Goal: Find specific fact: Find specific fact

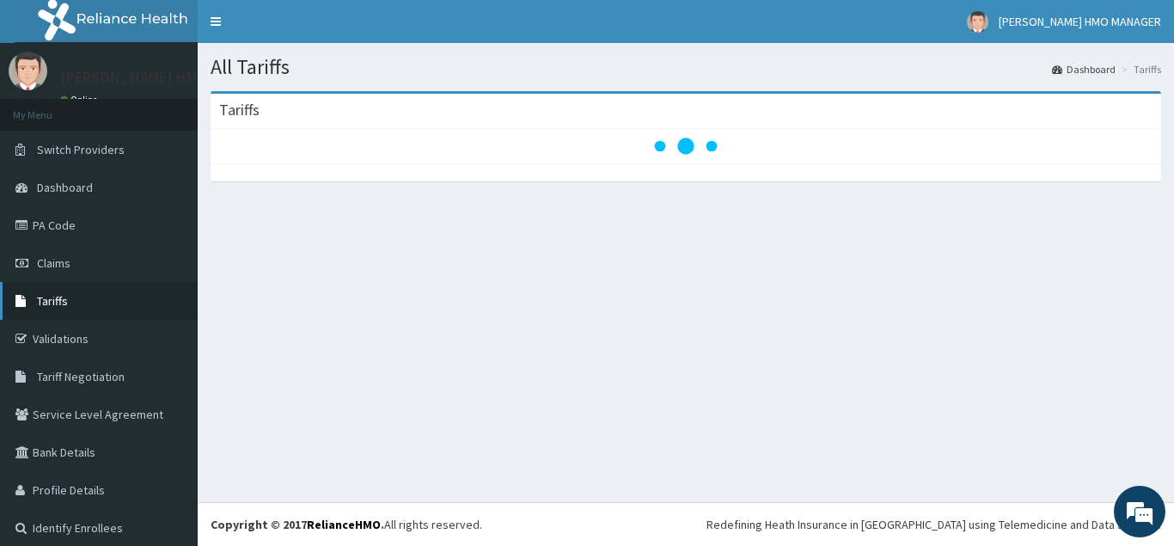
click at [70, 296] on link "Tariffs" at bounding box center [99, 301] width 198 height 38
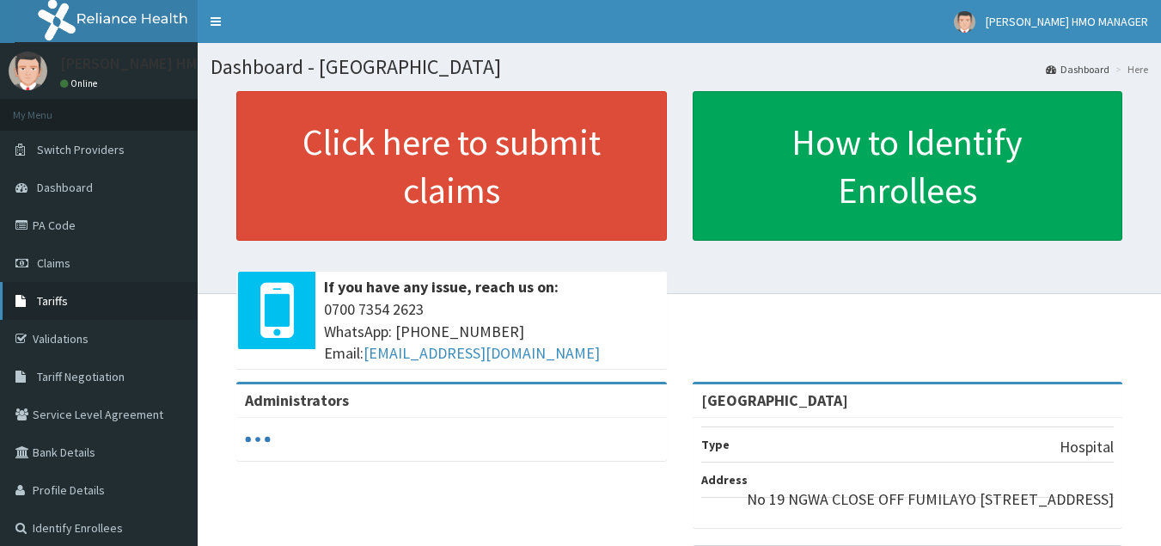
click at [53, 297] on span "Tariffs" at bounding box center [52, 300] width 31 height 15
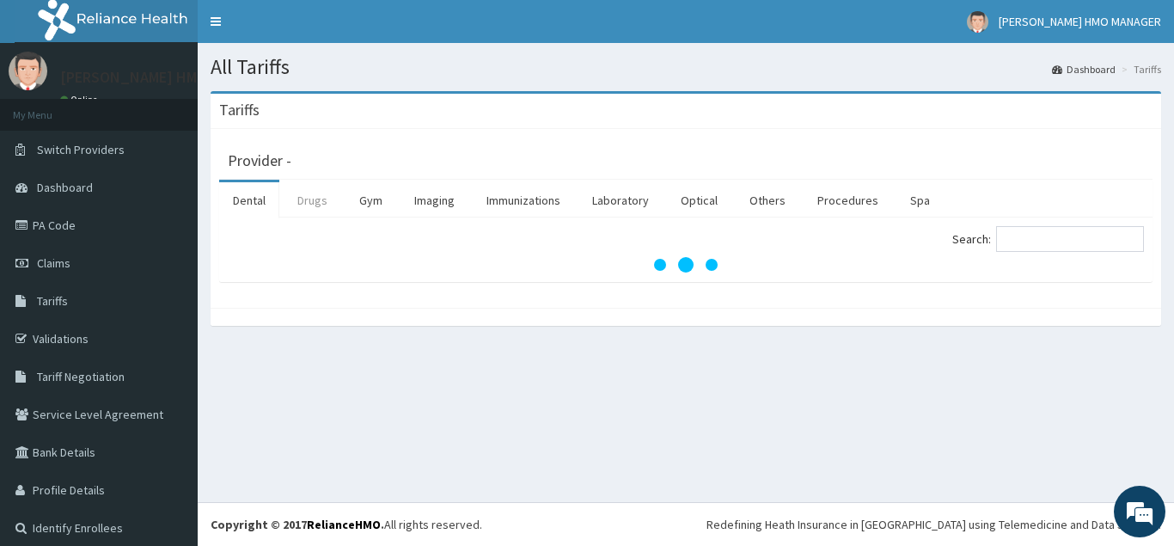
click at [315, 205] on link "Drugs" at bounding box center [313, 200] width 58 height 36
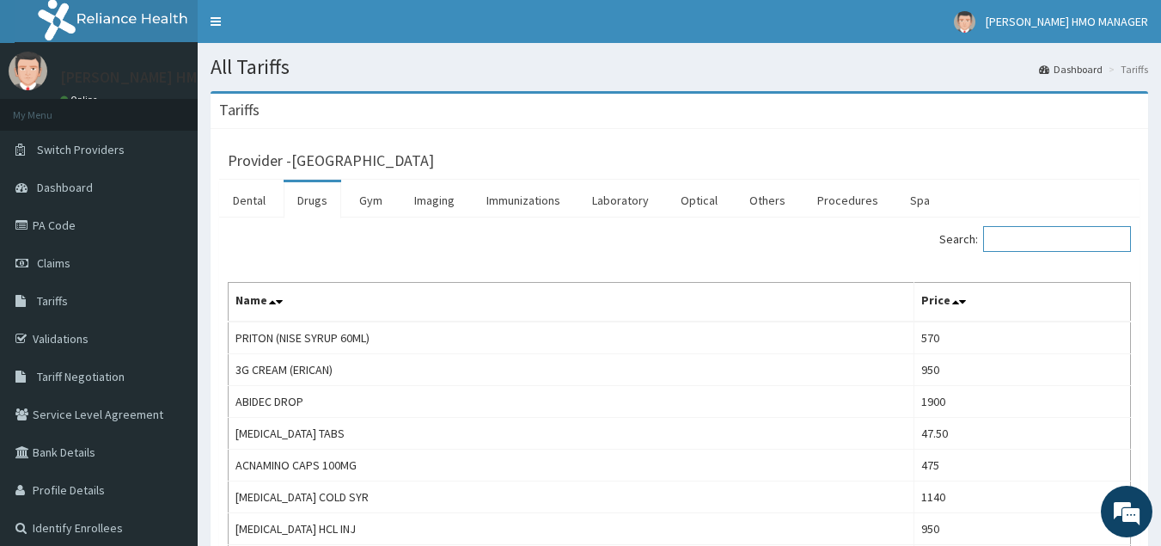
click at [1017, 243] on input "Search:" at bounding box center [1057, 239] width 148 height 26
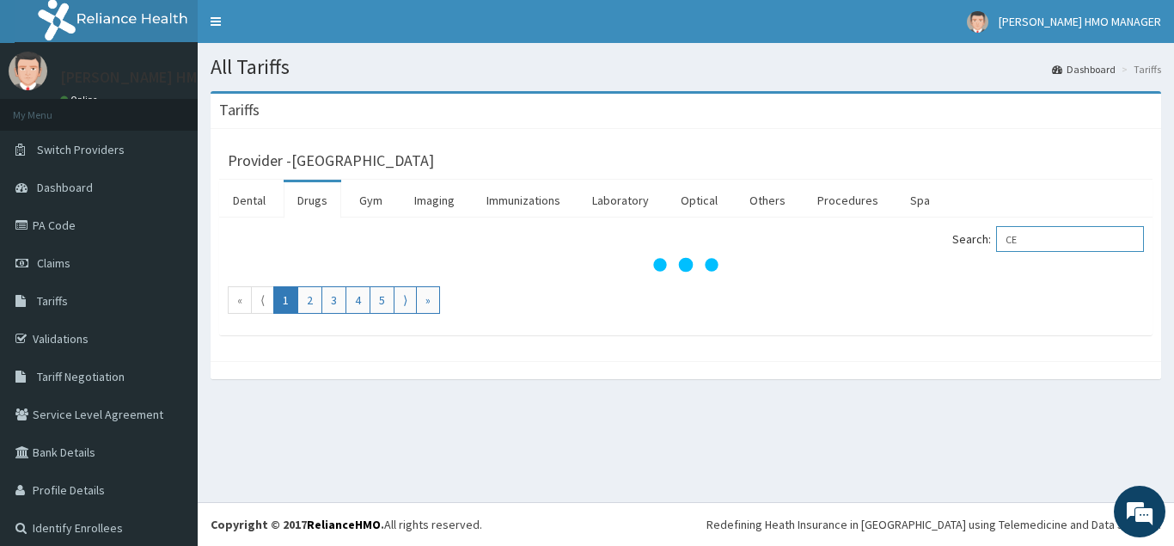
type input "C"
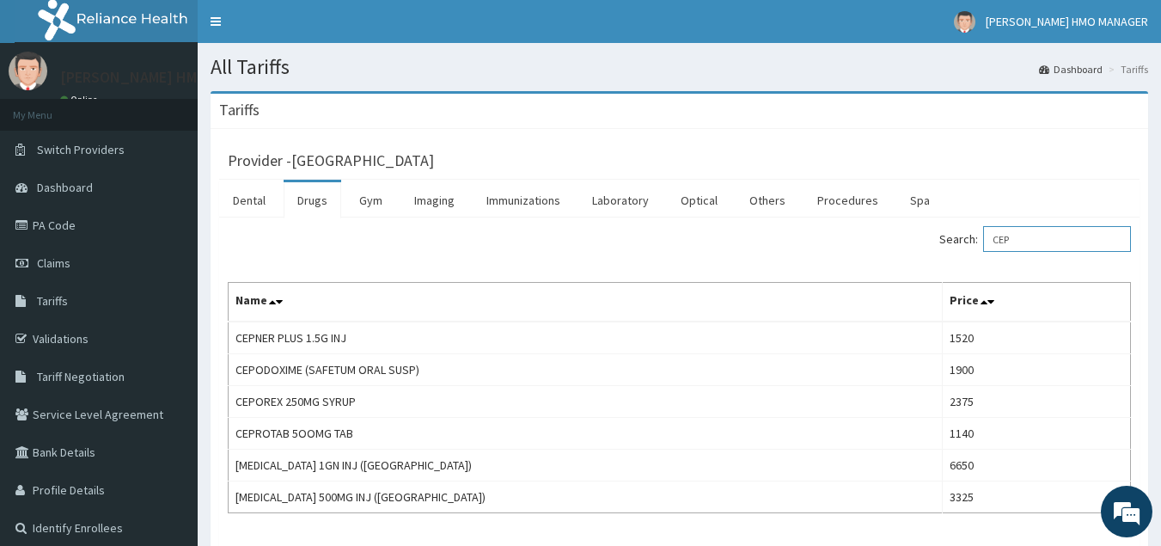
click at [1040, 234] on input "CEP" at bounding box center [1057, 239] width 148 height 26
type input "C"
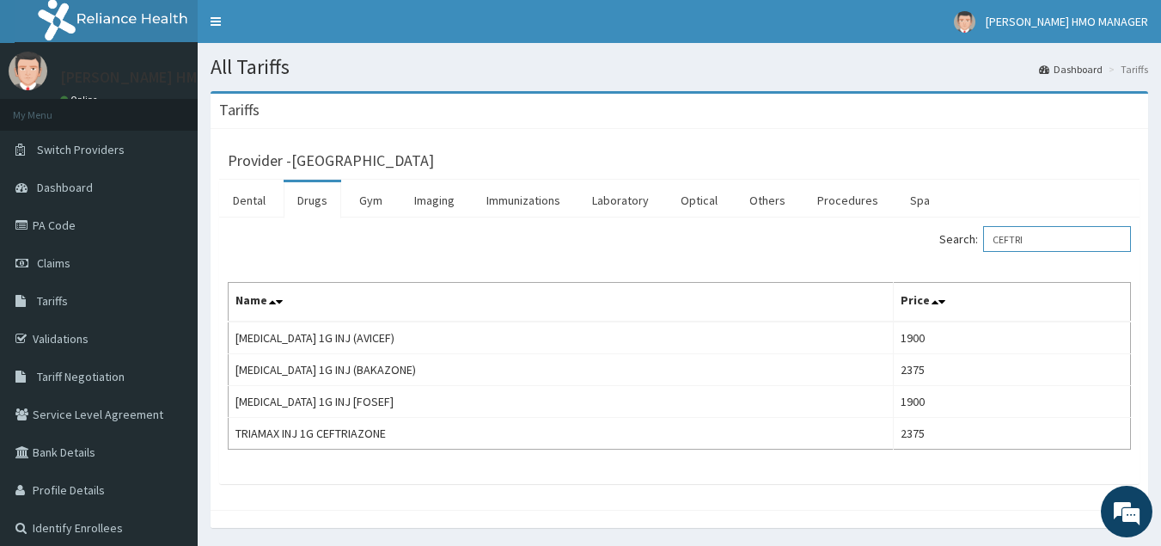
click at [1058, 239] on input "CEFTRI" at bounding box center [1057, 239] width 148 height 26
type input "C"
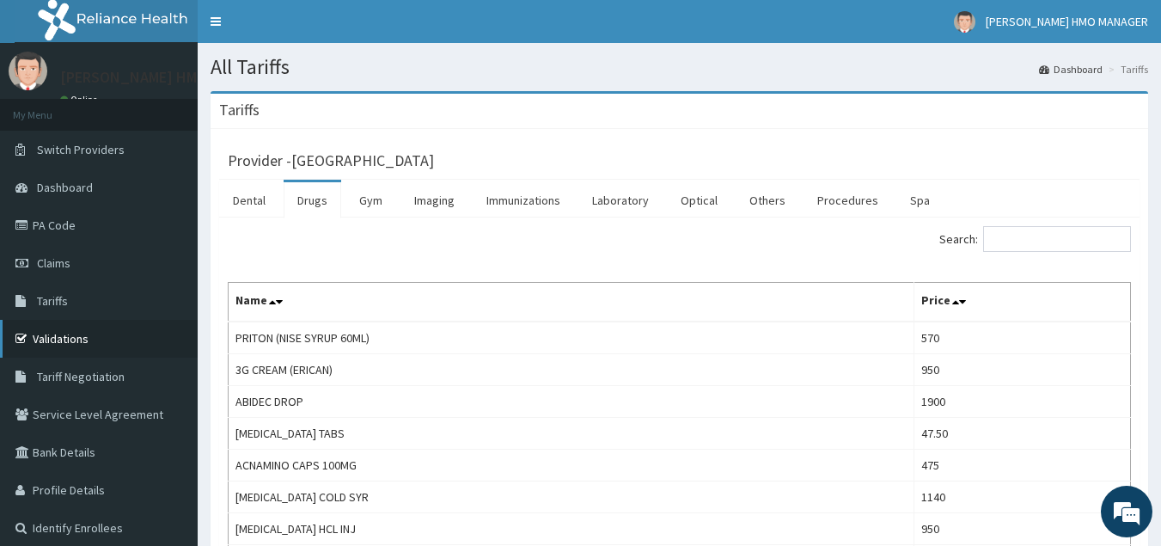
drag, startPoint x: 58, startPoint y: 339, endPoint x: 82, endPoint y: 339, distance: 24.1
click at [58, 339] on link "Validations" at bounding box center [99, 339] width 198 height 38
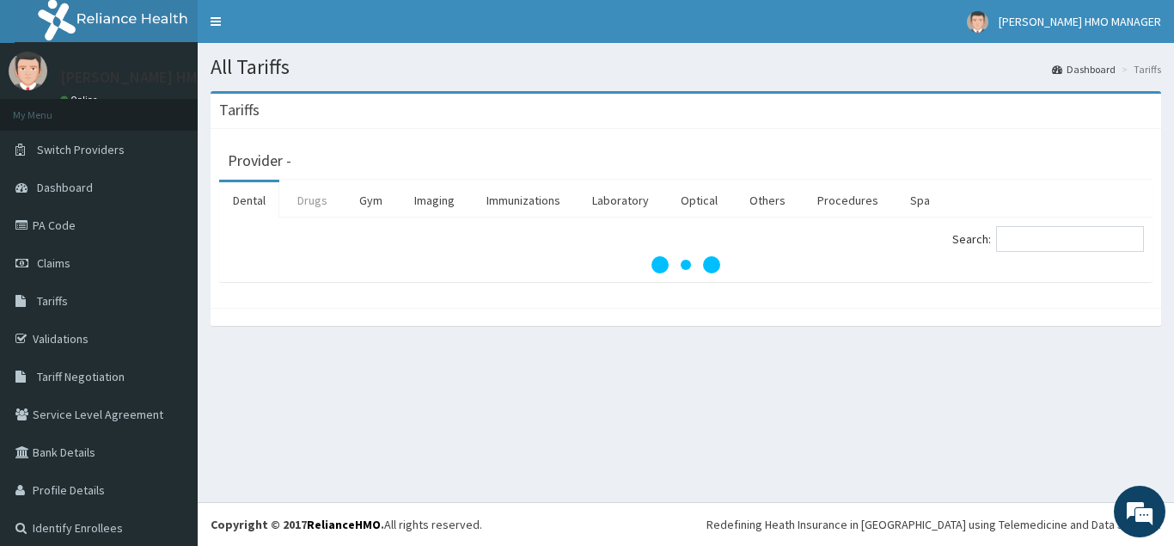
click at [315, 204] on link "Drugs" at bounding box center [313, 200] width 58 height 36
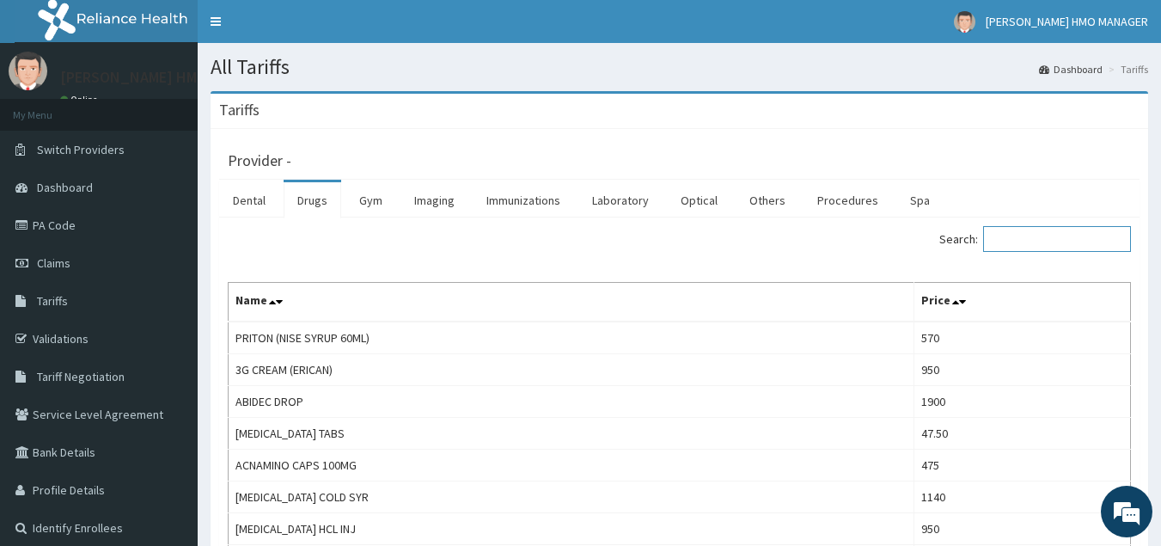
click at [1038, 241] on input "Search:" at bounding box center [1057, 239] width 148 height 26
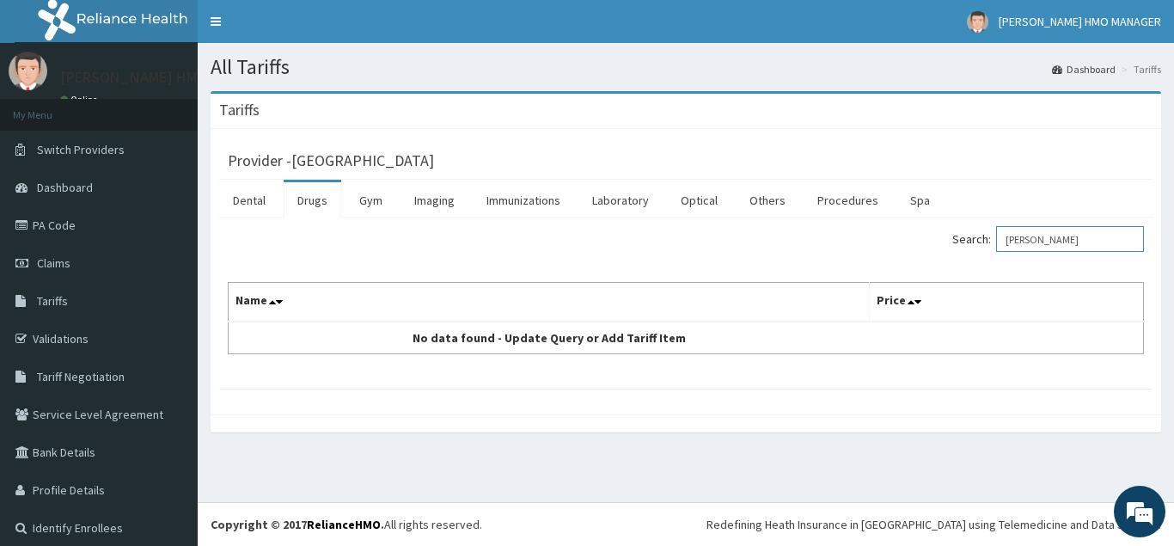
click at [1037, 244] on input "SALB" at bounding box center [1070, 239] width 148 height 26
type input "S"
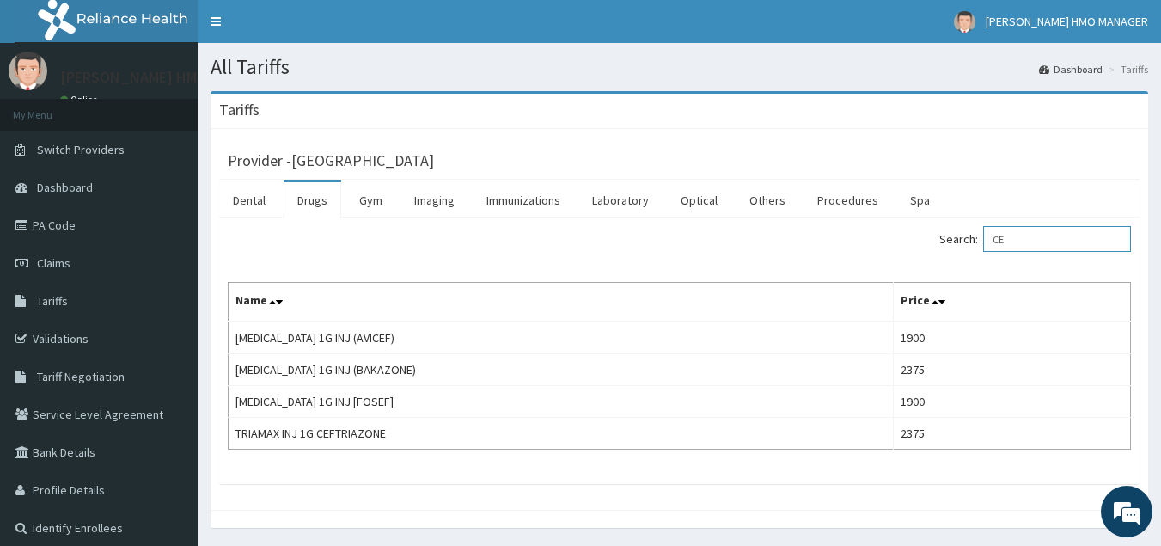
type input "C"
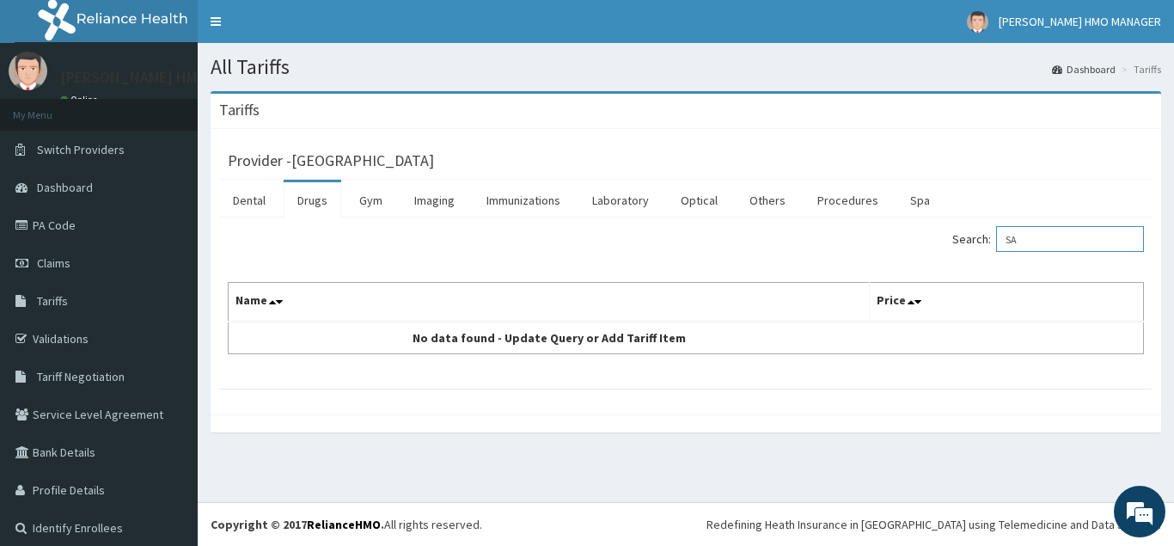
type input "S"
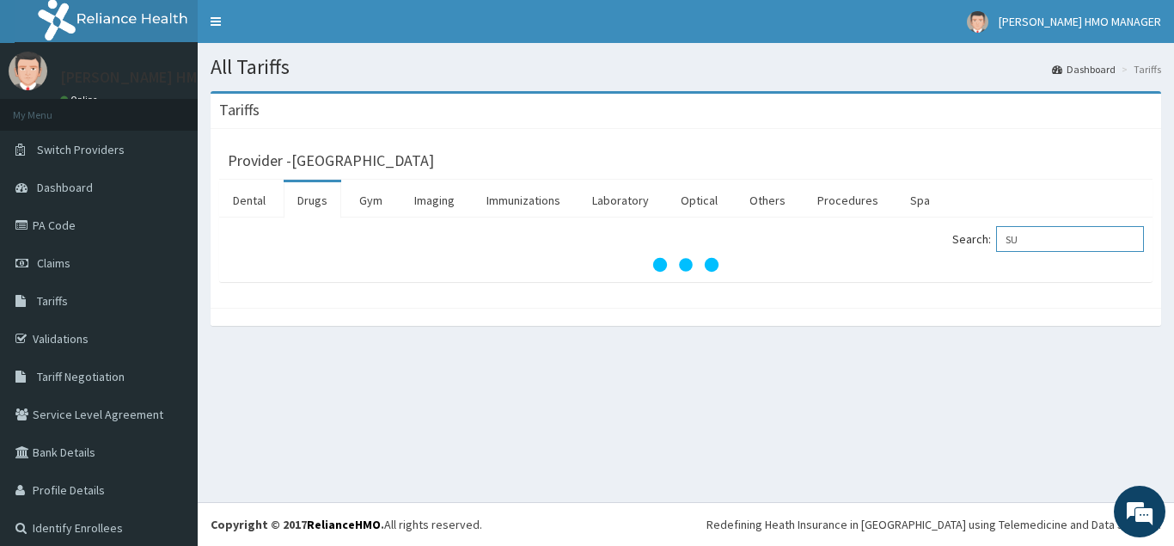
type input "S"
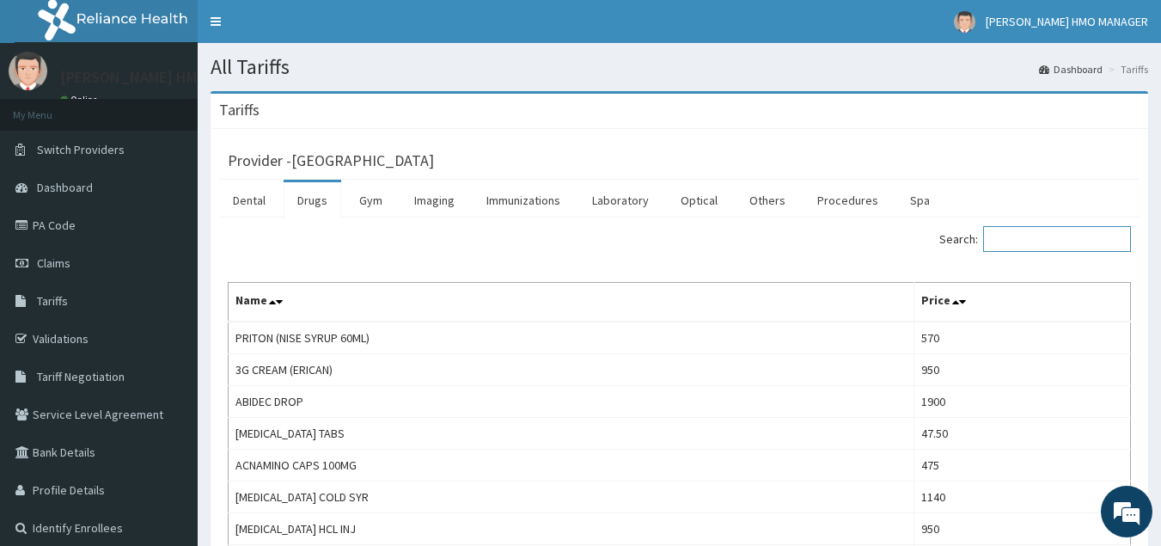
click at [1062, 245] on input "Search:" at bounding box center [1057, 239] width 148 height 26
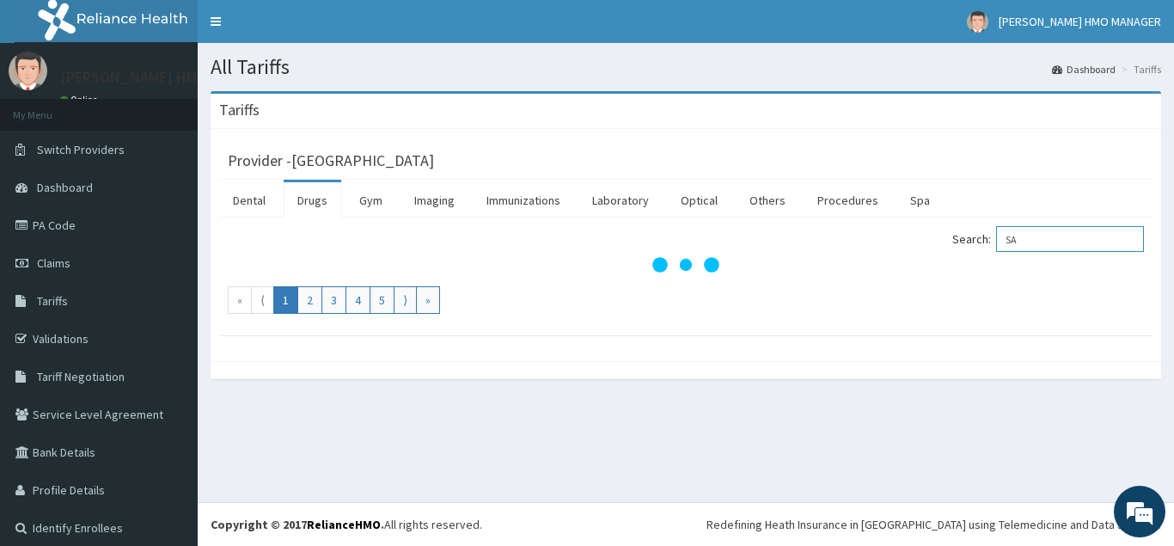
type input "S"
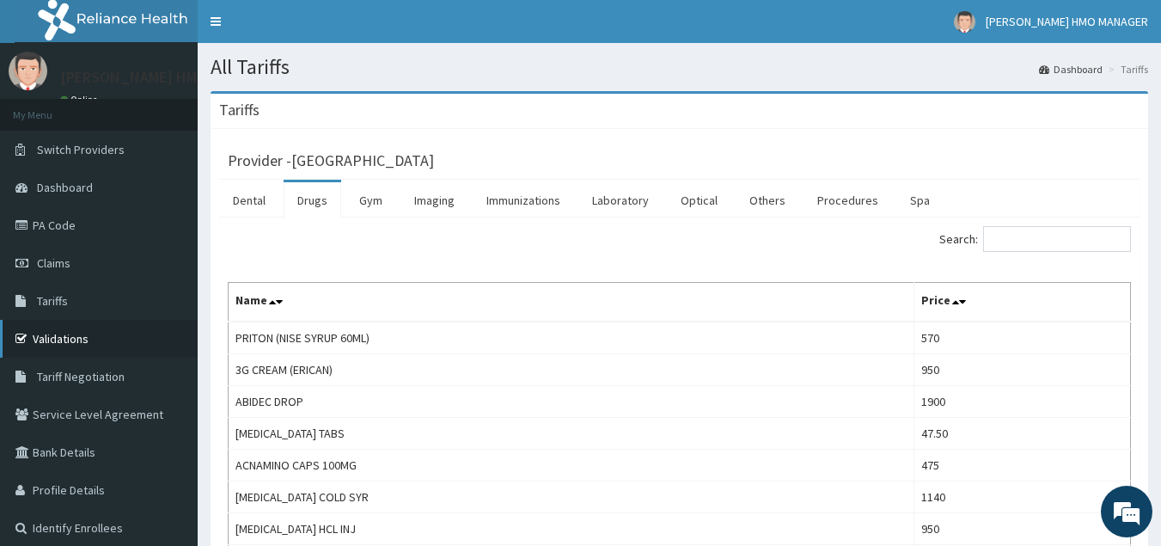
click at [70, 342] on link "Validations" at bounding box center [99, 339] width 198 height 38
